Goal: Navigation & Orientation: Go to known website

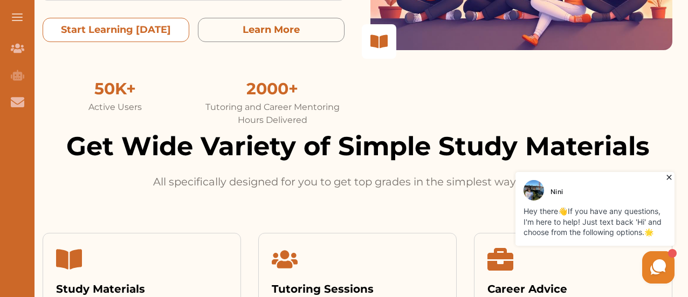
click at [125, 34] on today "Start Learning [DATE]" at bounding box center [116, 30] width 147 height 24
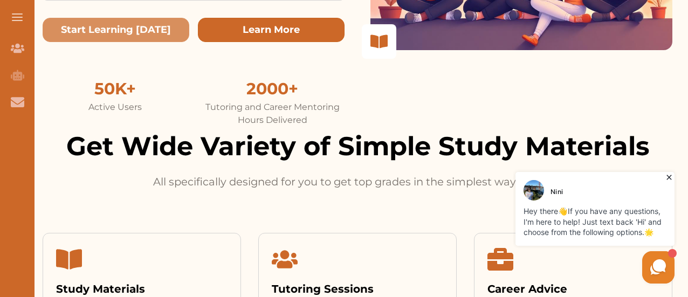
click at [282, 25] on button "Learn More" at bounding box center [271, 30] width 147 height 24
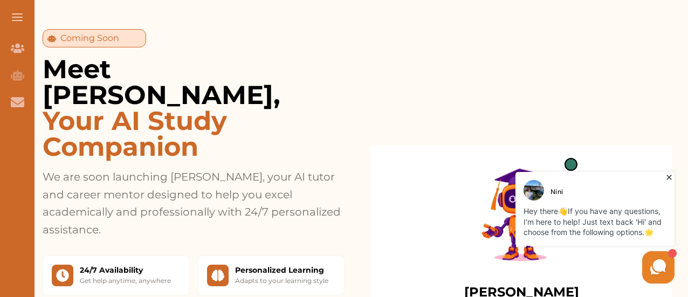
scroll to position [870, 0]
click at [423, 162] on div "[PERSON_NAME] AI Study & Career Assistant "Hi! I'm [PERSON_NAME], your personal…" at bounding box center [521, 273] width 267 height 222
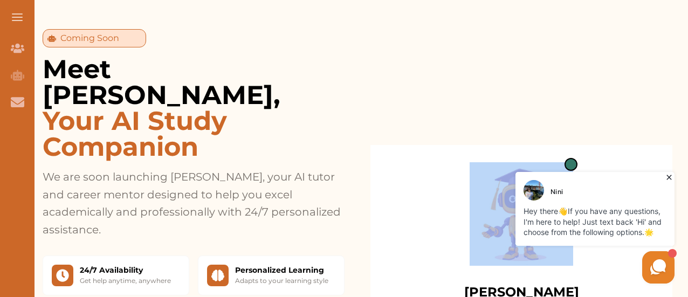
click at [423, 162] on div "[PERSON_NAME] AI Study & Career Assistant "Hi! I'm [PERSON_NAME], your personal…" at bounding box center [521, 273] width 267 height 222
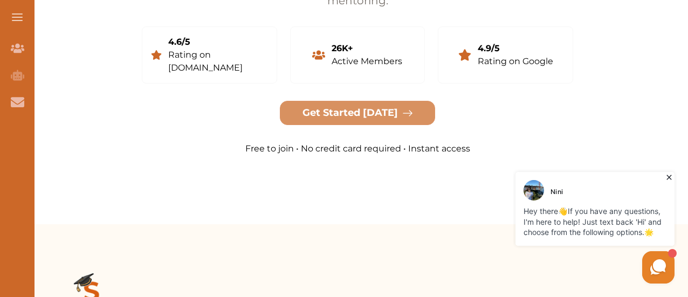
scroll to position [2592, 0]
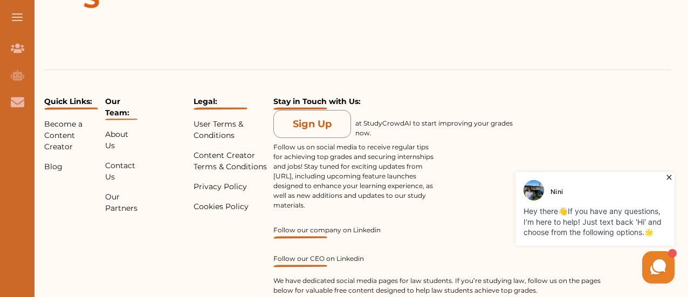
click at [433, 142] on p "Follow us on social media to receive regular tips for achieving top grades and …" at bounding box center [354, 176] width 162 height 68
